Goal: Information Seeking & Learning: Learn about a topic

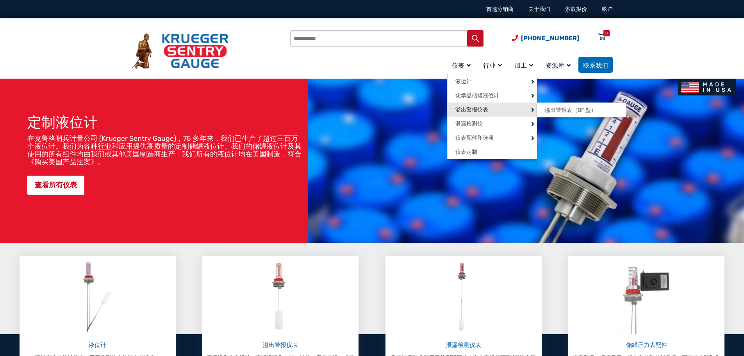
click at [474, 109] on font "溢出警报仪表" at bounding box center [472, 109] width 33 height 7
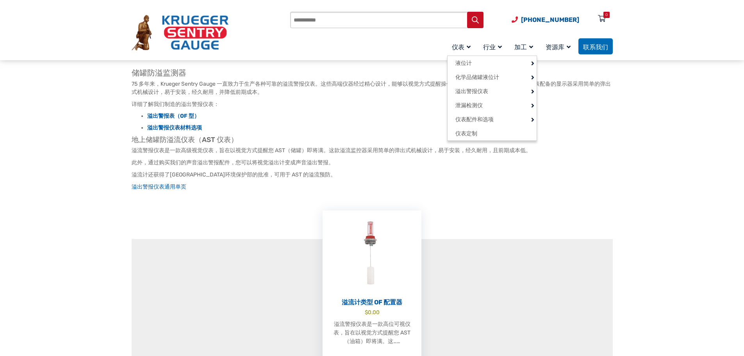
scroll to position [31, 0]
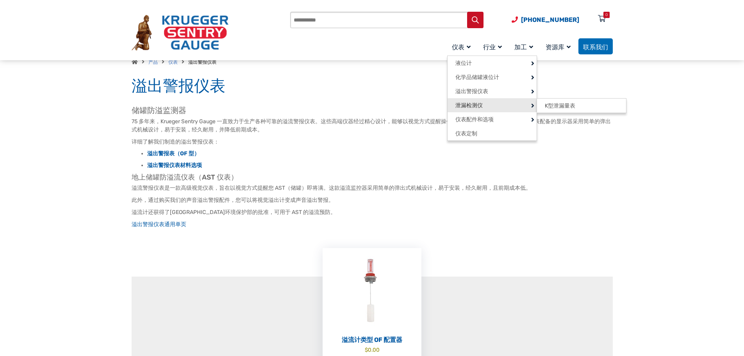
click at [479, 105] on font "泄漏检测仪" at bounding box center [469, 105] width 27 height 7
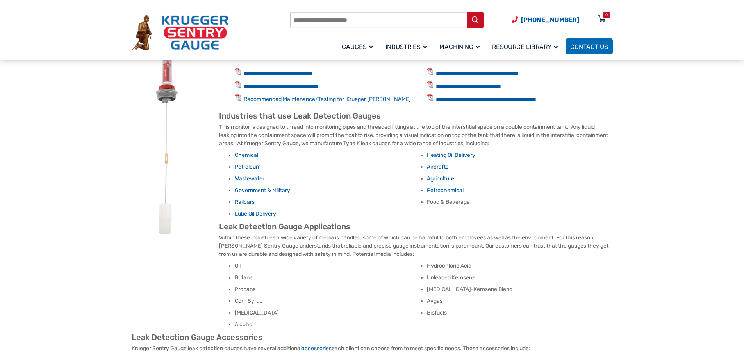
scroll to position [352, 0]
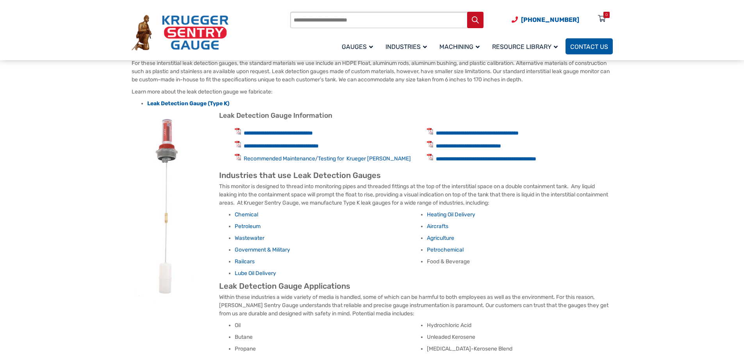
click at [594, 45] on span "Contact Us" at bounding box center [589, 46] width 38 height 7
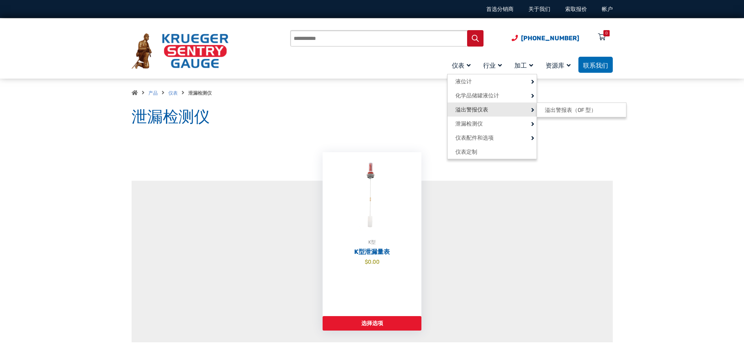
click at [477, 108] on font "溢出警报仪表" at bounding box center [472, 109] width 33 height 7
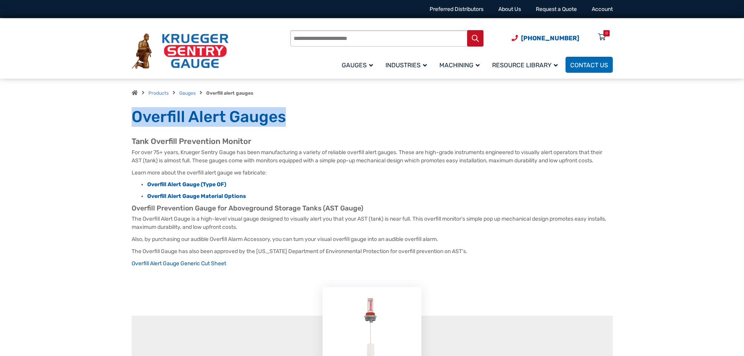
drag, startPoint x: 125, startPoint y: 120, endPoint x: 316, endPoint y: 111, distance: 191.7
copy h1 "Overfill Alert Gauges"
